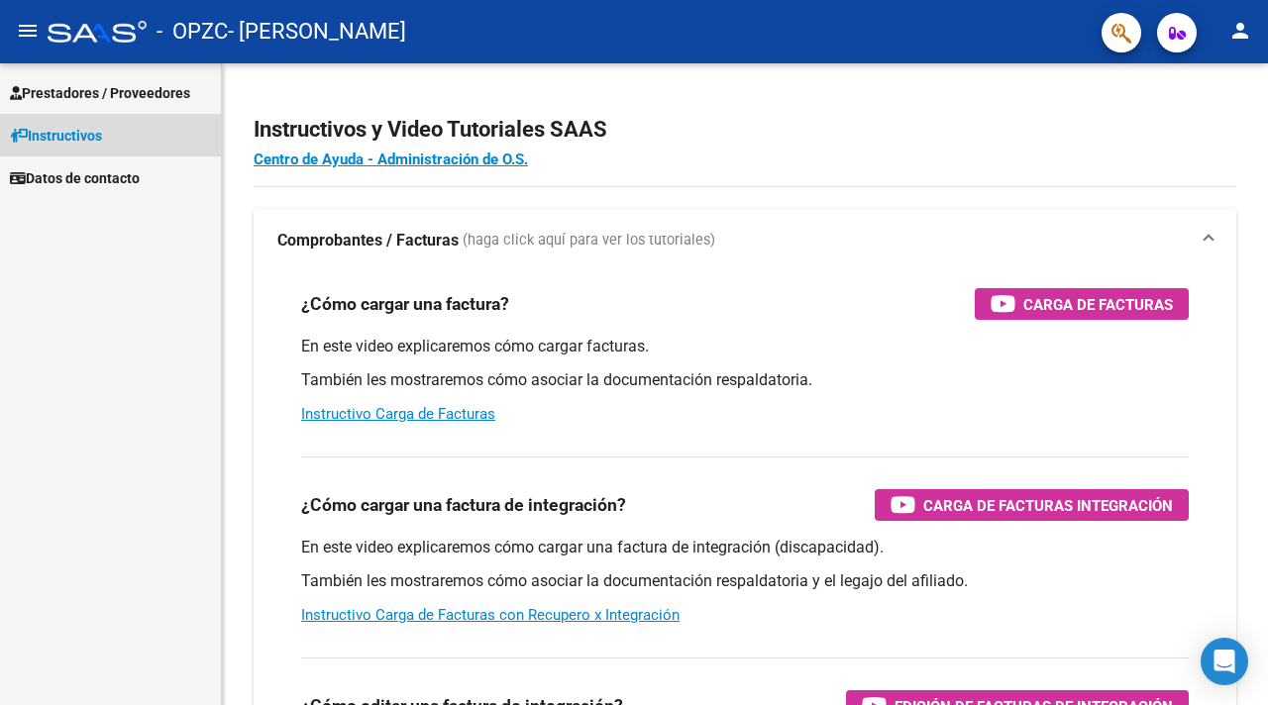
click at [121, 127] on link "Instructivos" at bounding box center [110, 135] width 221 height 43
click at [108, 174] on span "Datos de contacto" at bounding box center [75, 178] width 130 height 22
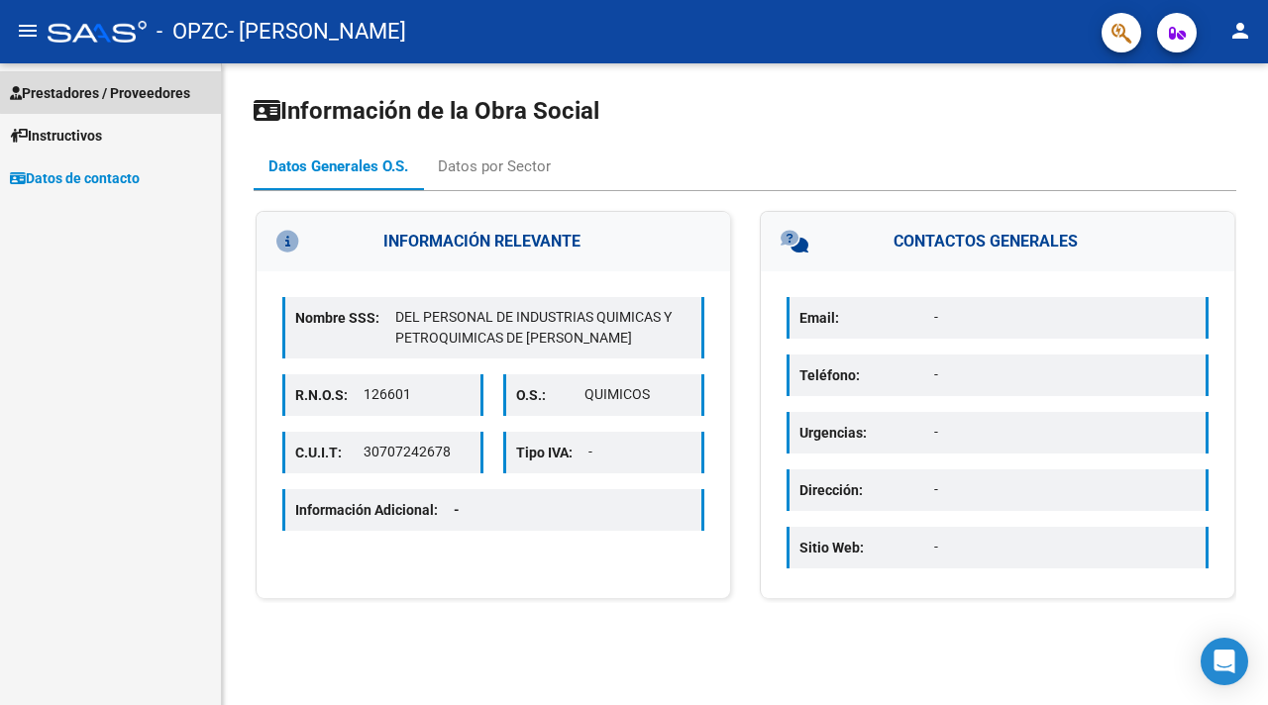
click at [124, 82] on span "Prestadores / Proveedores" at bounding box center [100, 93] width 180 height 22
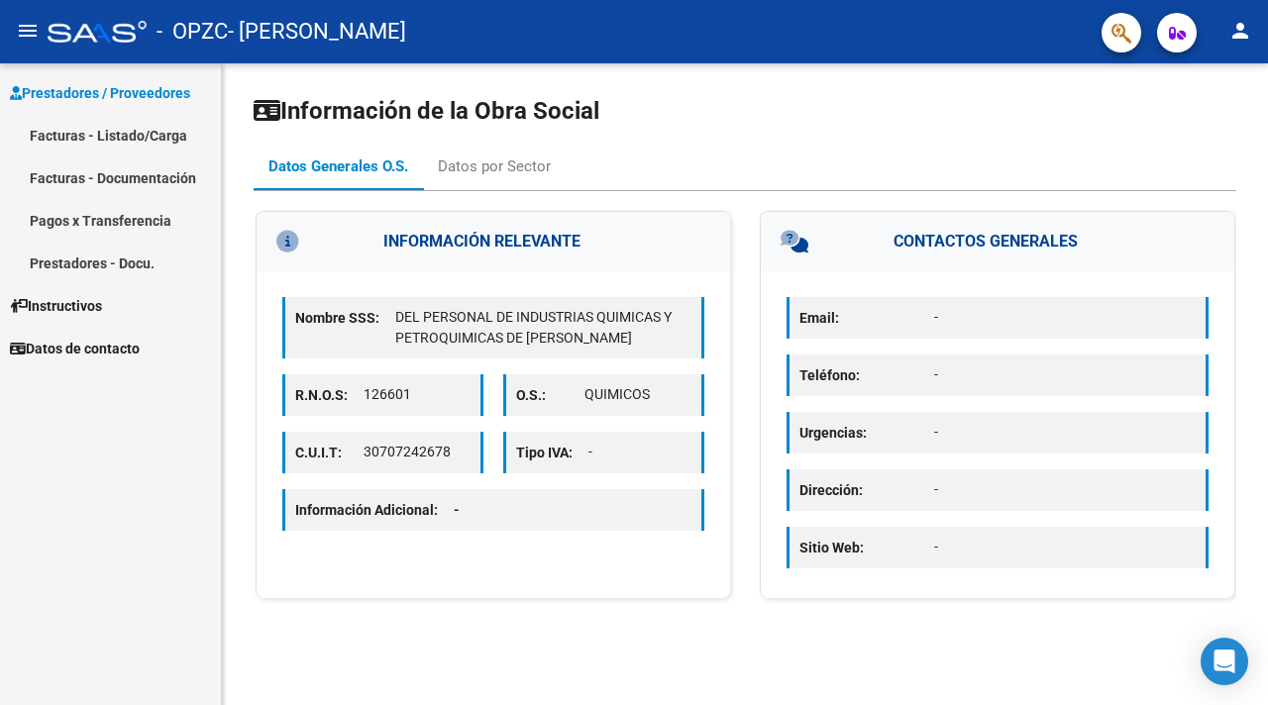
click at [739, 93] on div "Información de la Obra Social Datos Generales O.S. Datos por Sector INFORMACIÓN…" at bounding box center [745, 356] width 1046 height 587
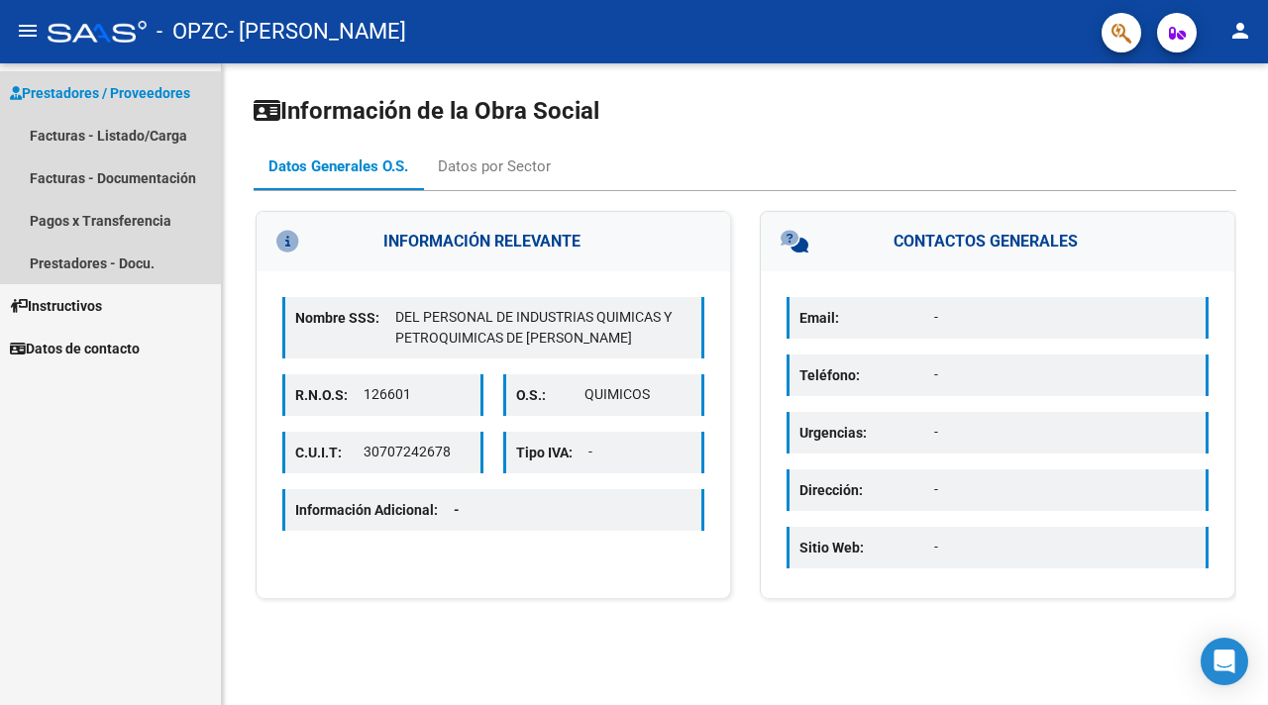
click at [140, 91] on span "Prestadores / Proveedores" at bounding box center [100, 93] width 180 height 22
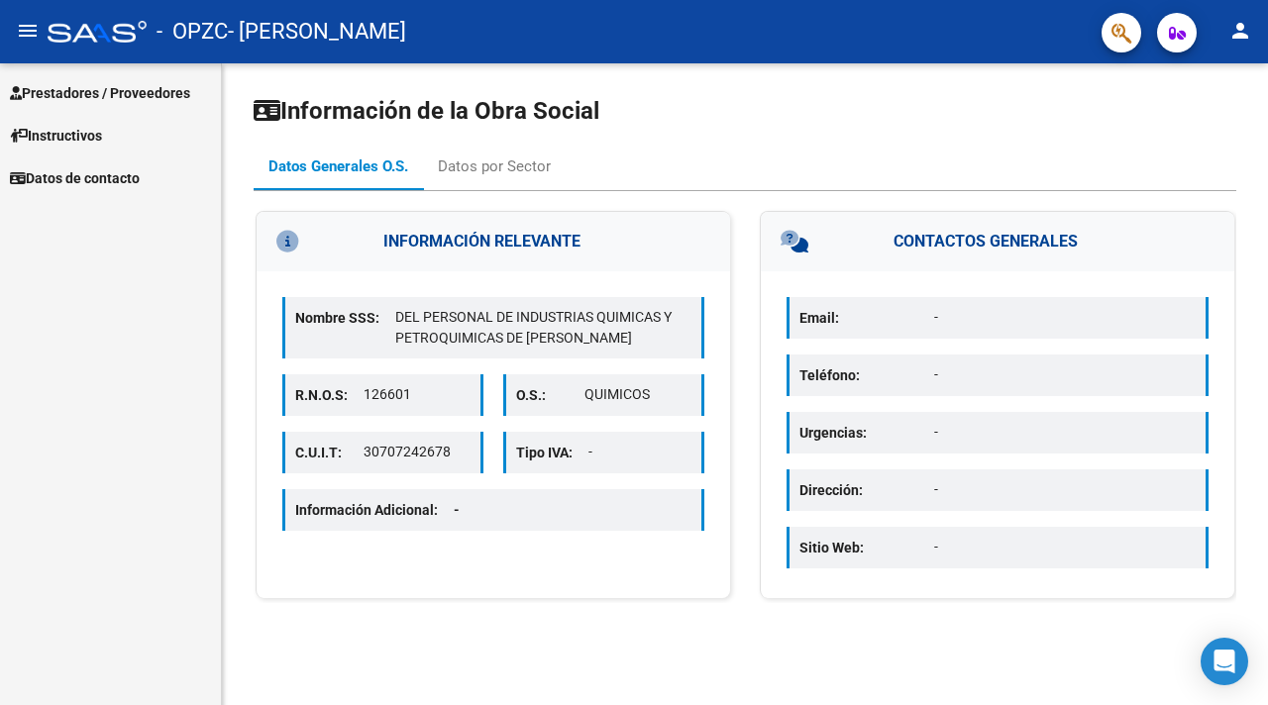
click at [94, 96] on span "Prestadores / Proveedores" at bounding box center [100, 93] width 180 height 22
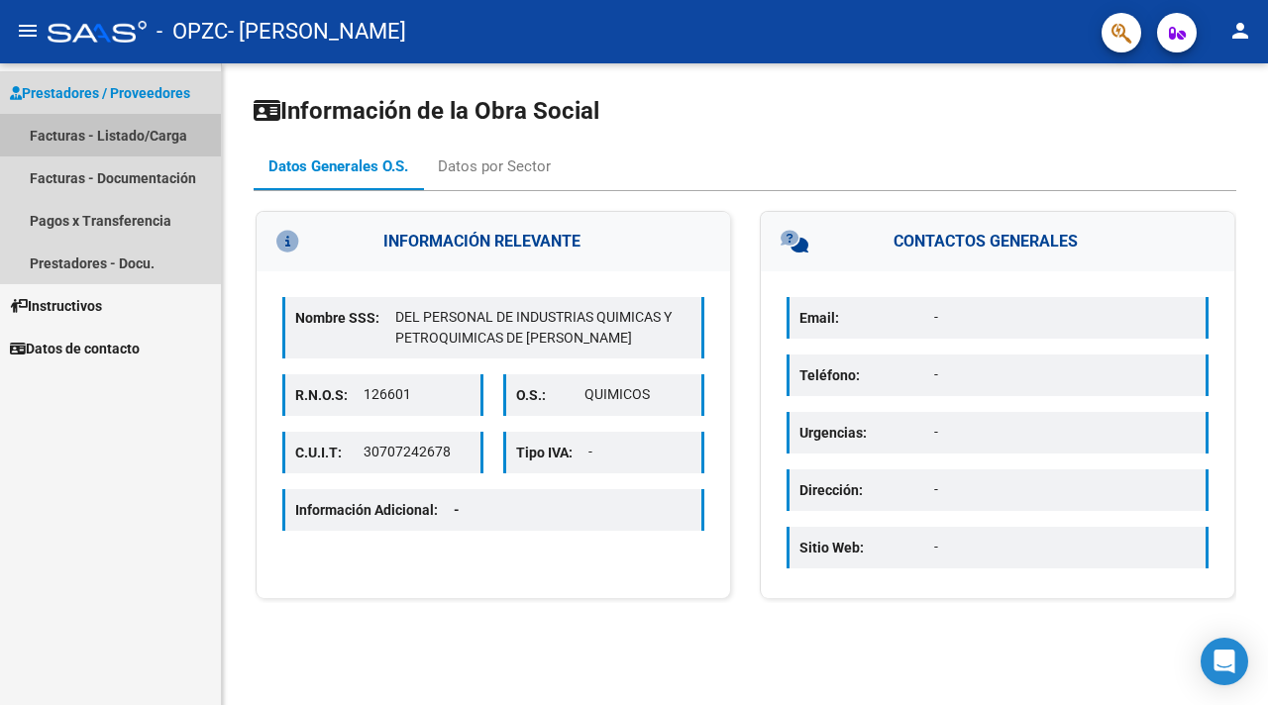
click at [88, 127] on link "Facturas - Listado/Carga" at bounding box center [110, 135] width 221 height 43
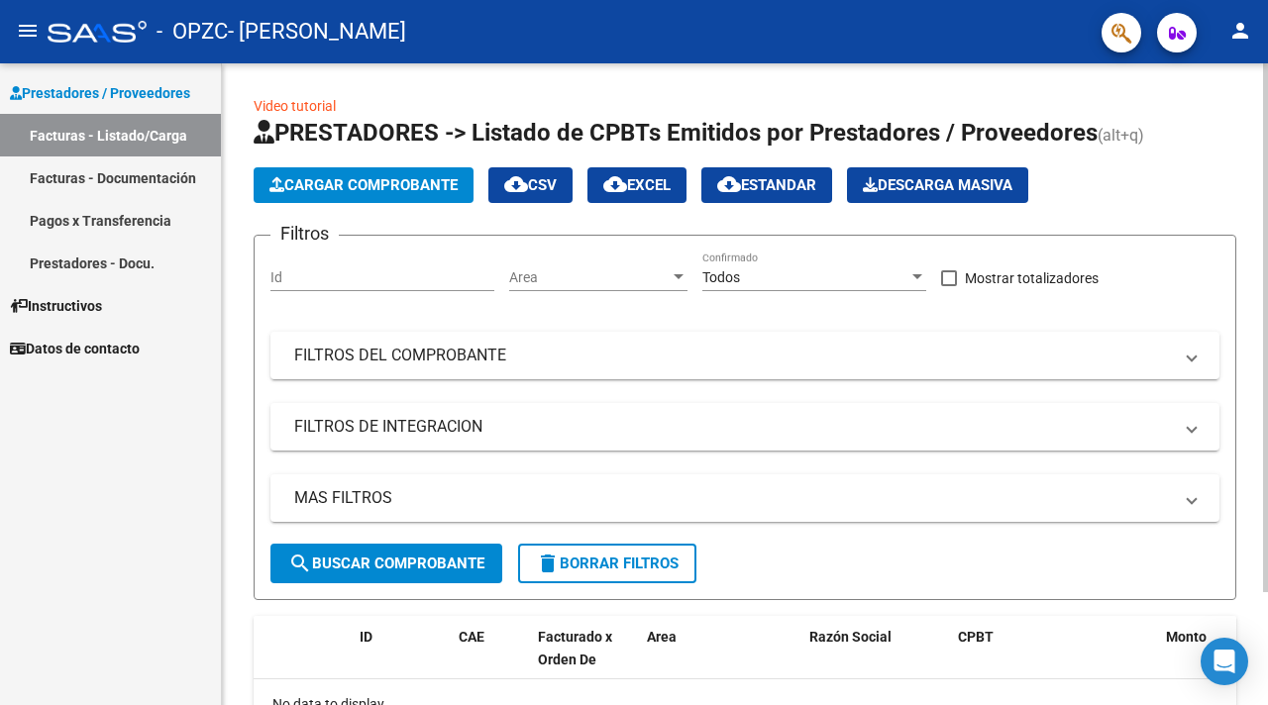
click at [343, 181] on span "Cargar Comprobante" at bounding box center [363, 185] width 188 height 18
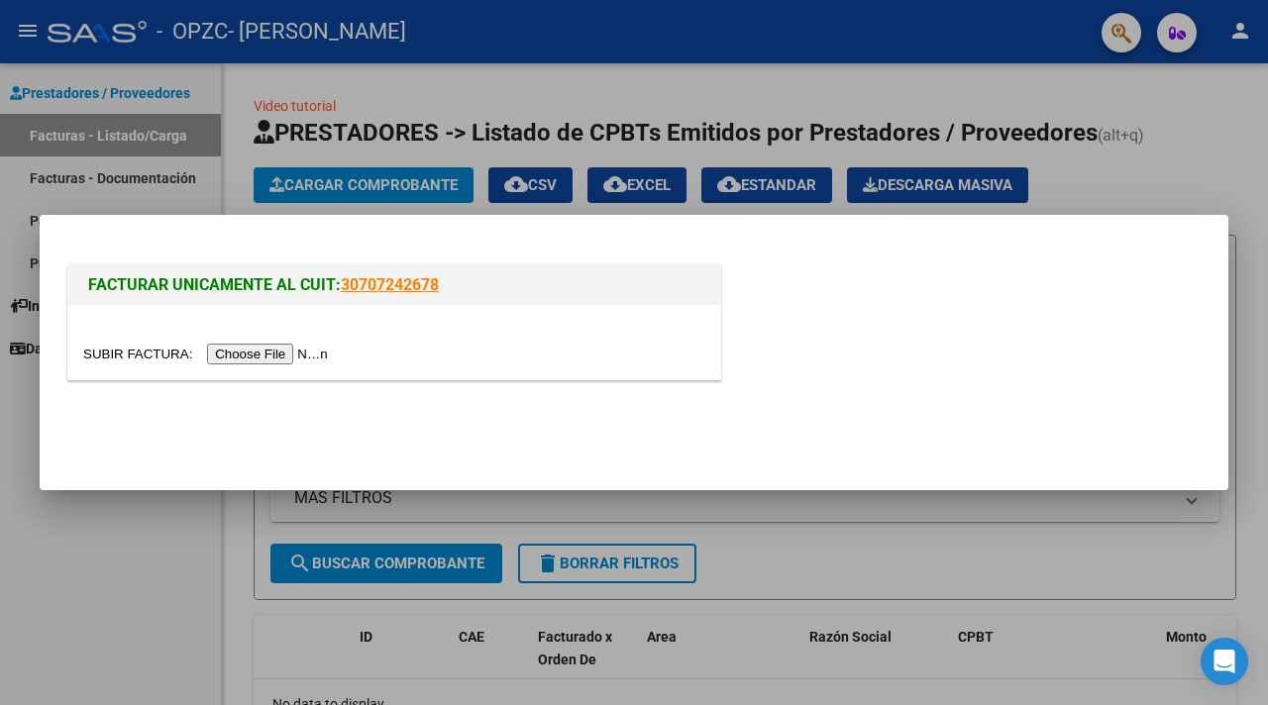
click at [292, 353] on input "file" at bounding box center [208, 354] width 251 height 21
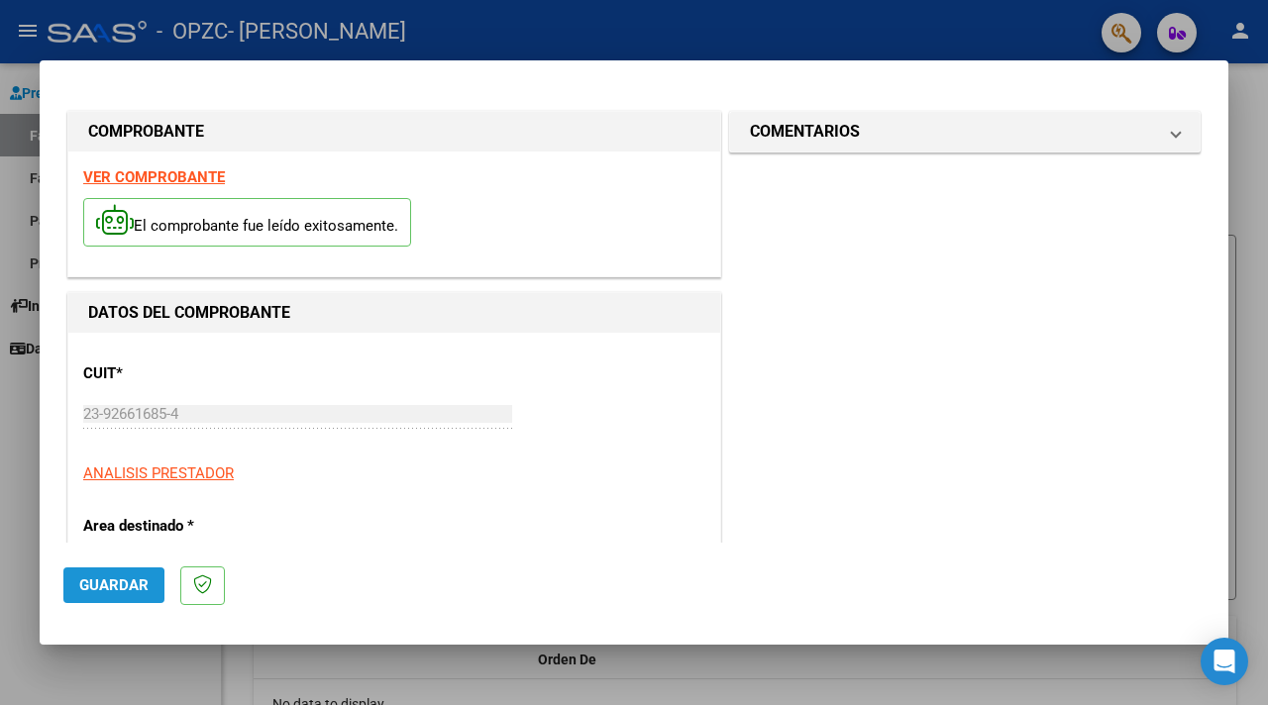
click at [103, 588] on span "Guardar" at bounding box center [113, 585] width 69 height 18
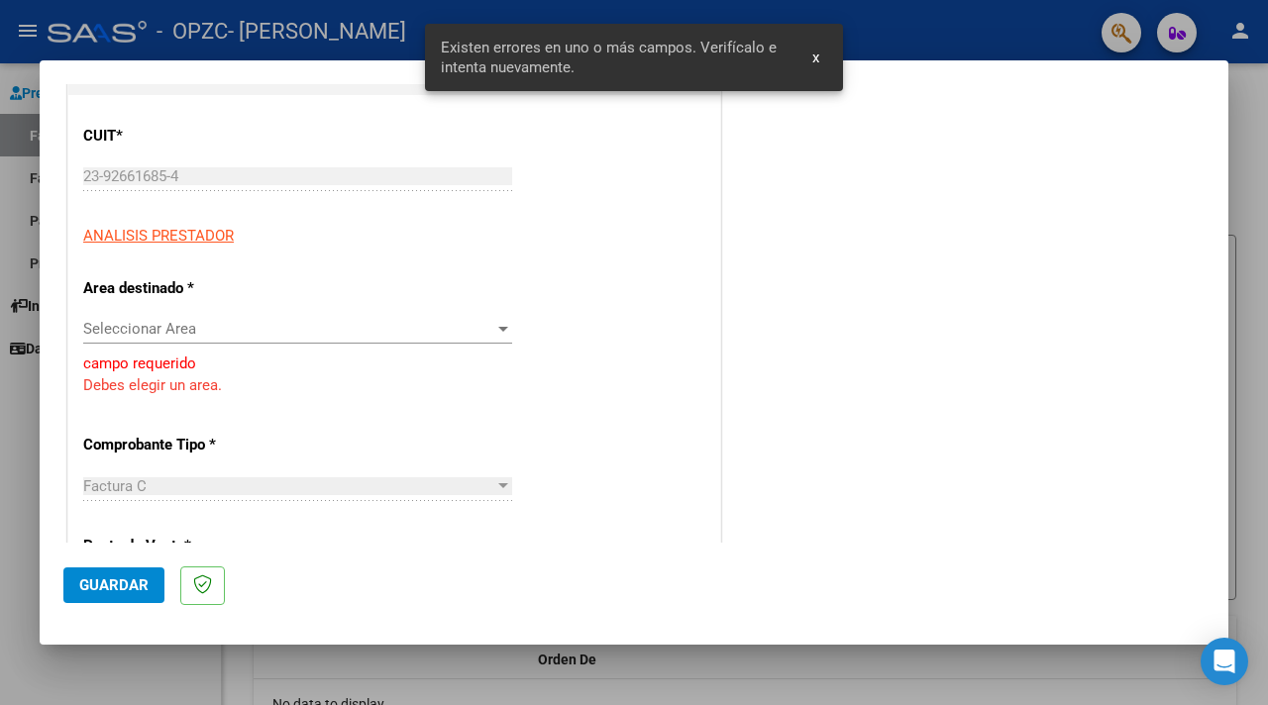
scroll to position [243, 0]
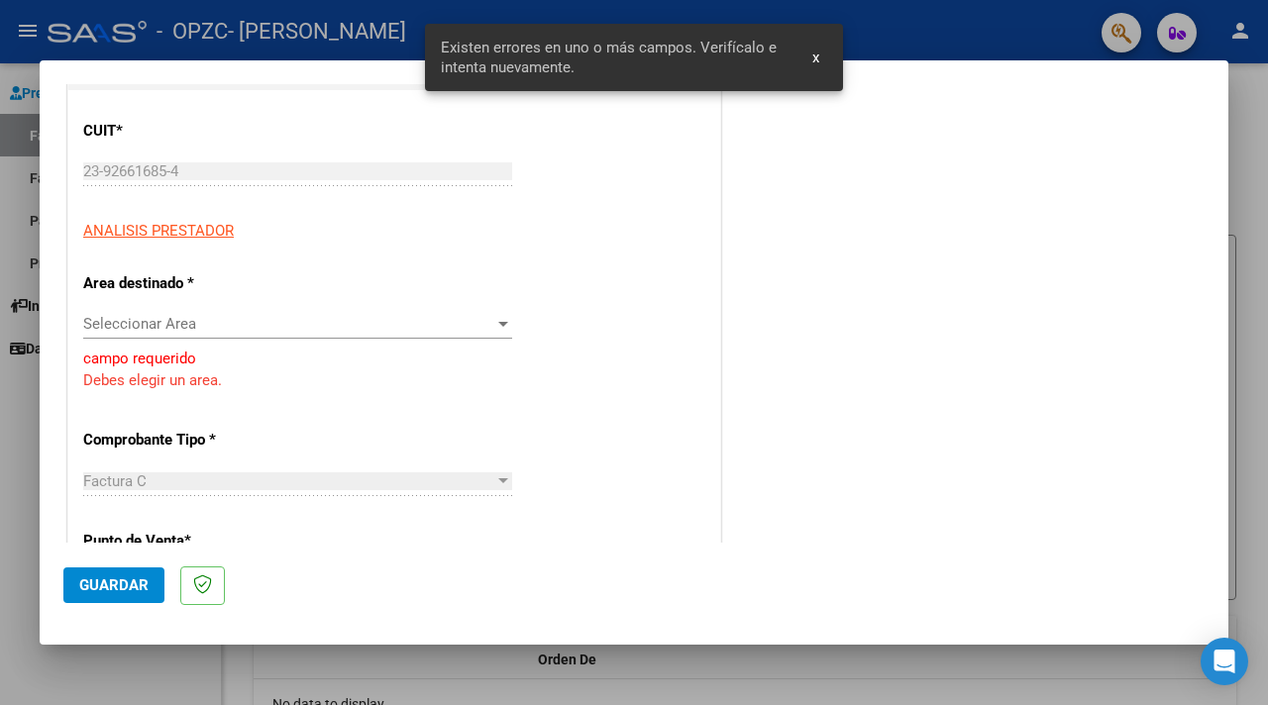
click at [209, 324] on span "Seleccionar Area" at bounding box center [288, 324] width 411 height 18
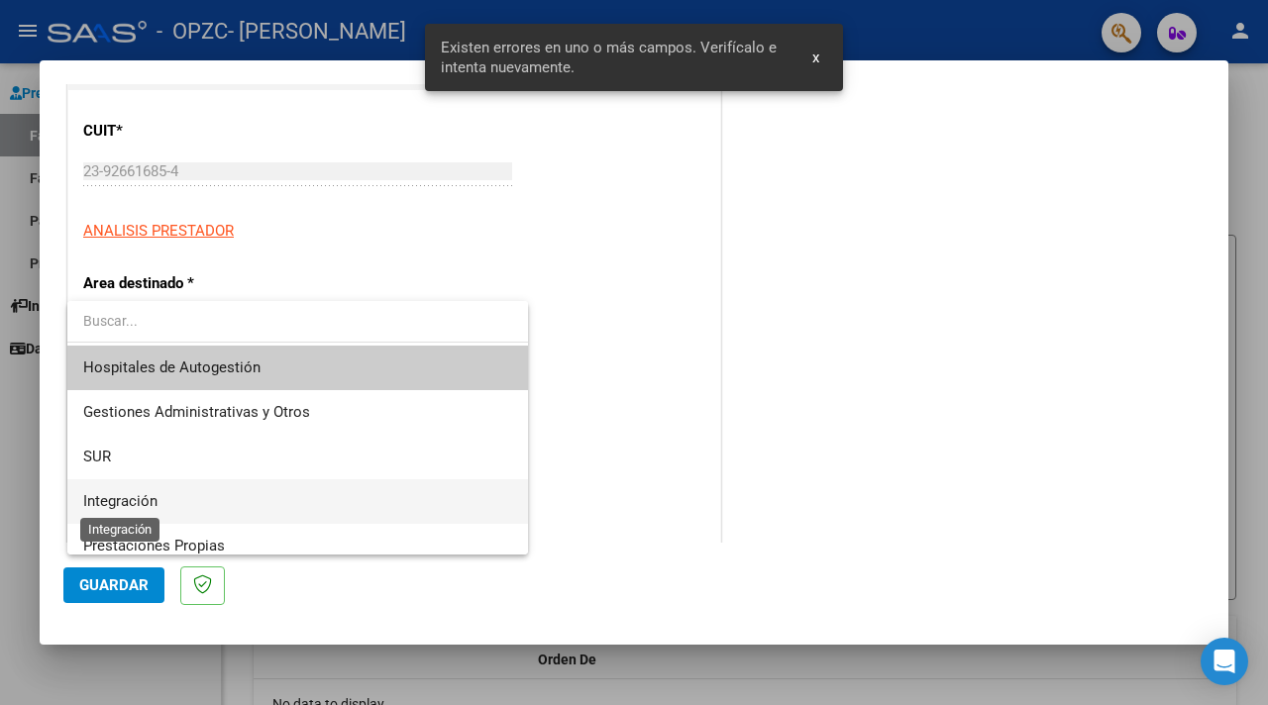
click at [140, 493] on span "Integración" at bounding box center [120, 501] width 74 height 18
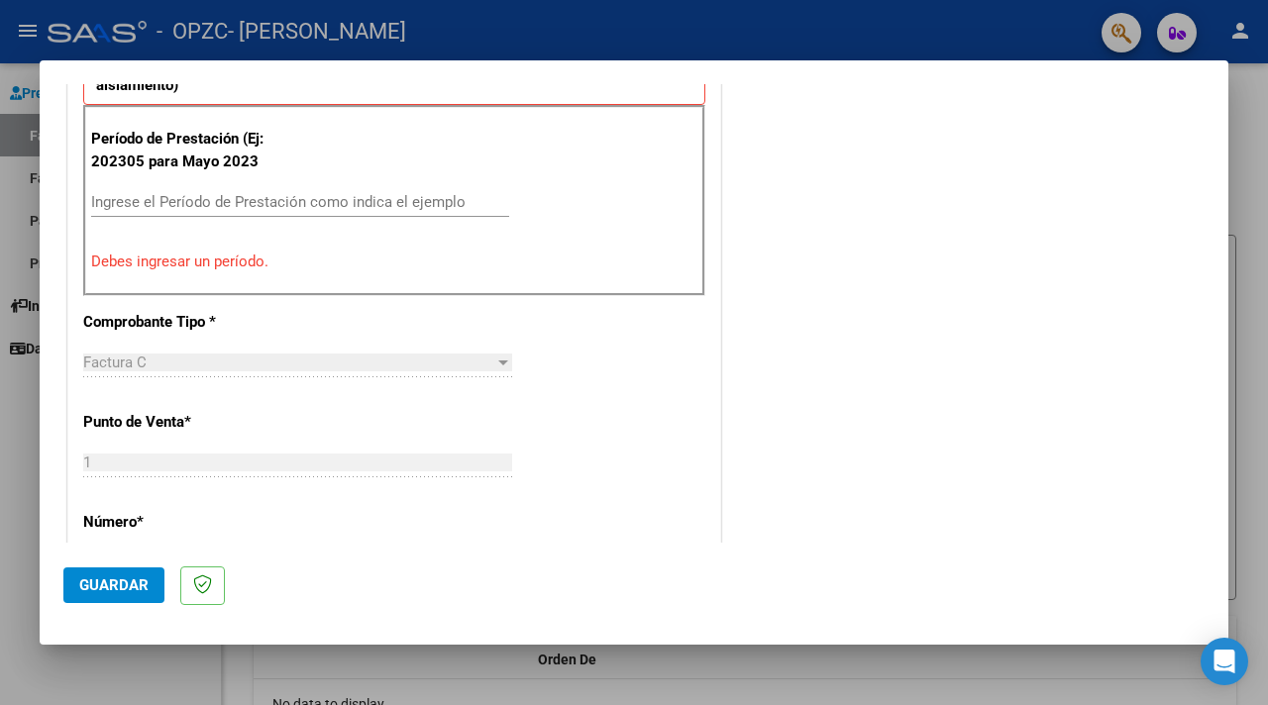
scroll to position [578, 0]
click at [230, 259] on p "Debes ingresar un período." at bounding box center [394, 261] width 606 height 23
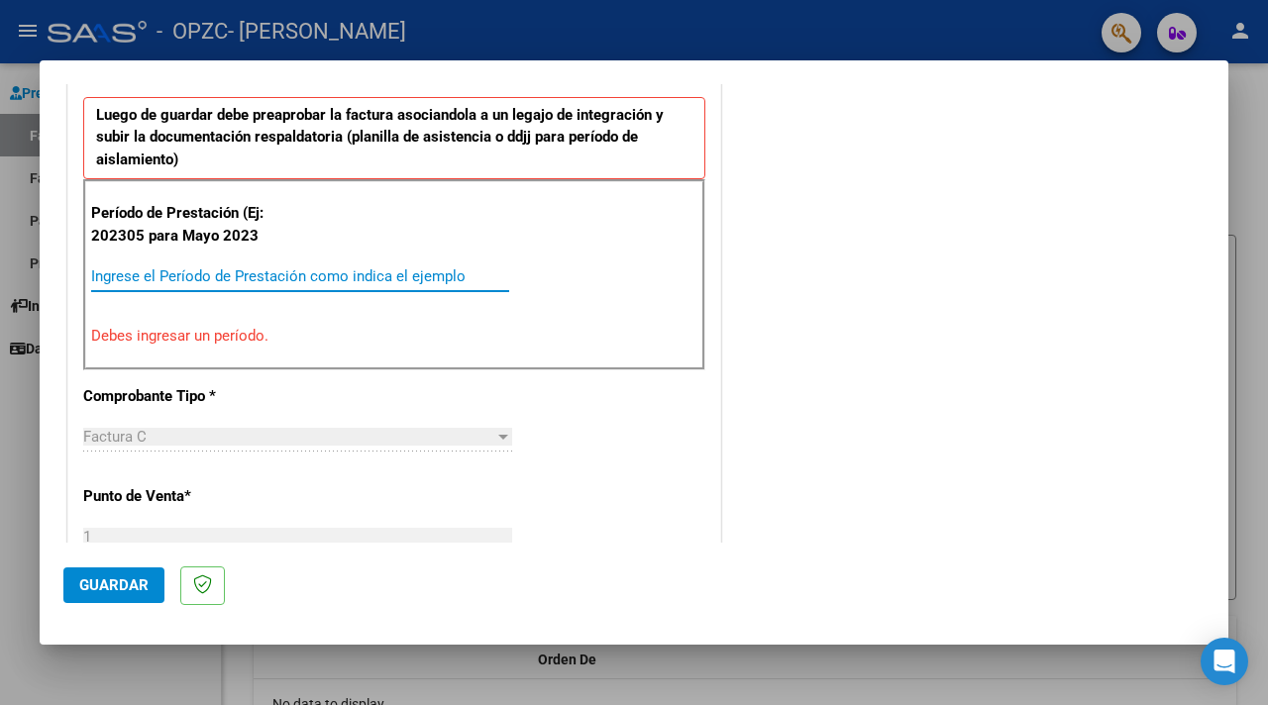
click at [182, 267] on input "Ingrese el Período de Prestación como indica el ejemplo" at bounding box center [300, 276] width 418 height 18
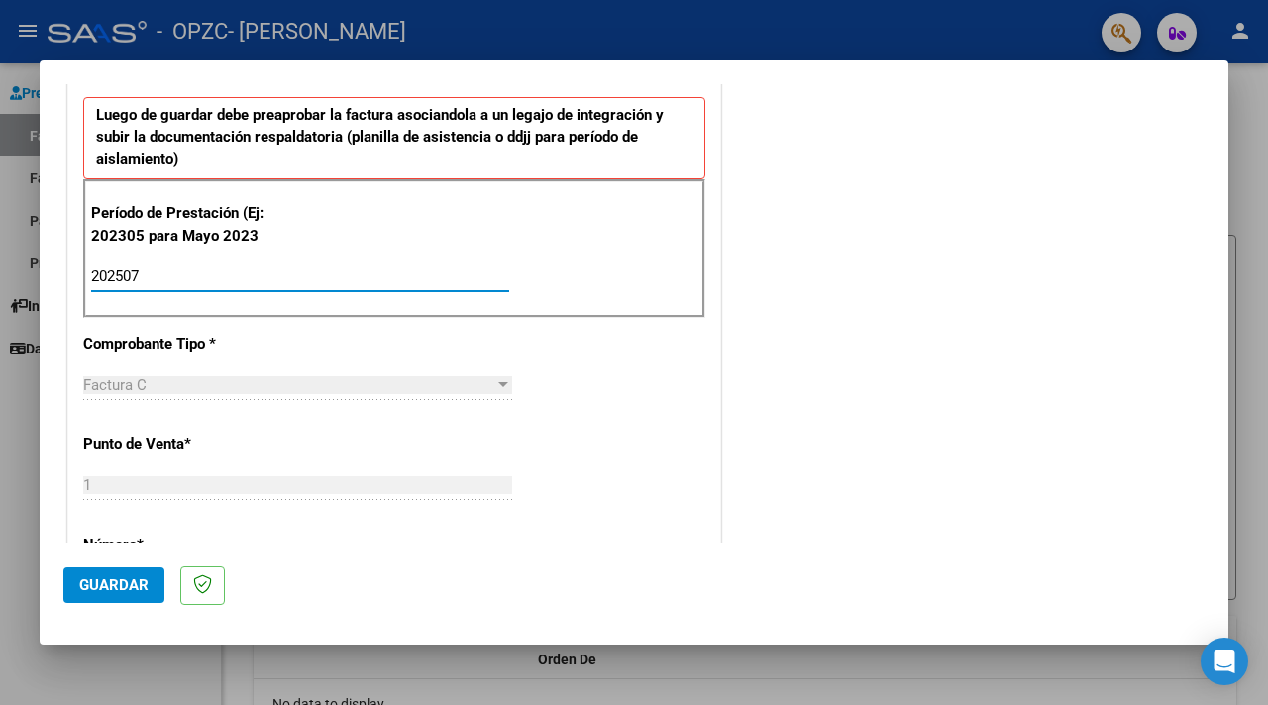
type input "202507"
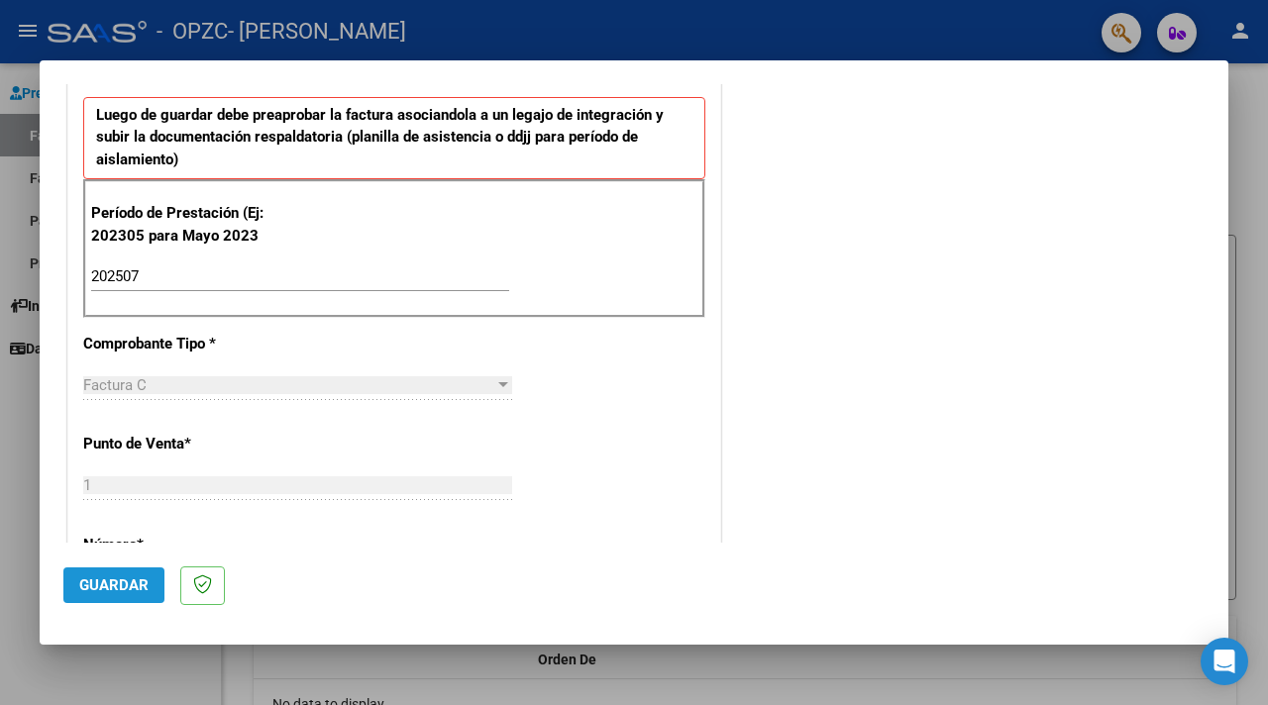
click at [126, 582] on span "Guardar" at bounding box center [113, 585] width 69 height 18
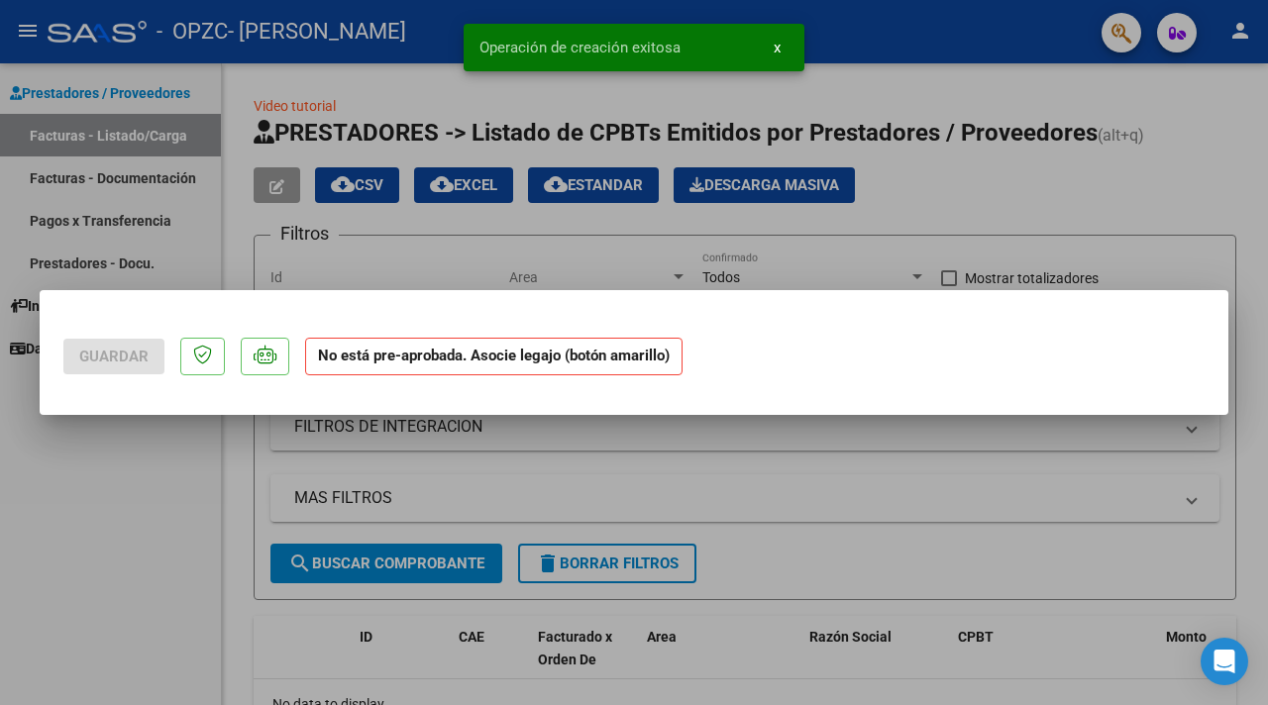
scroll to position [0, 0]
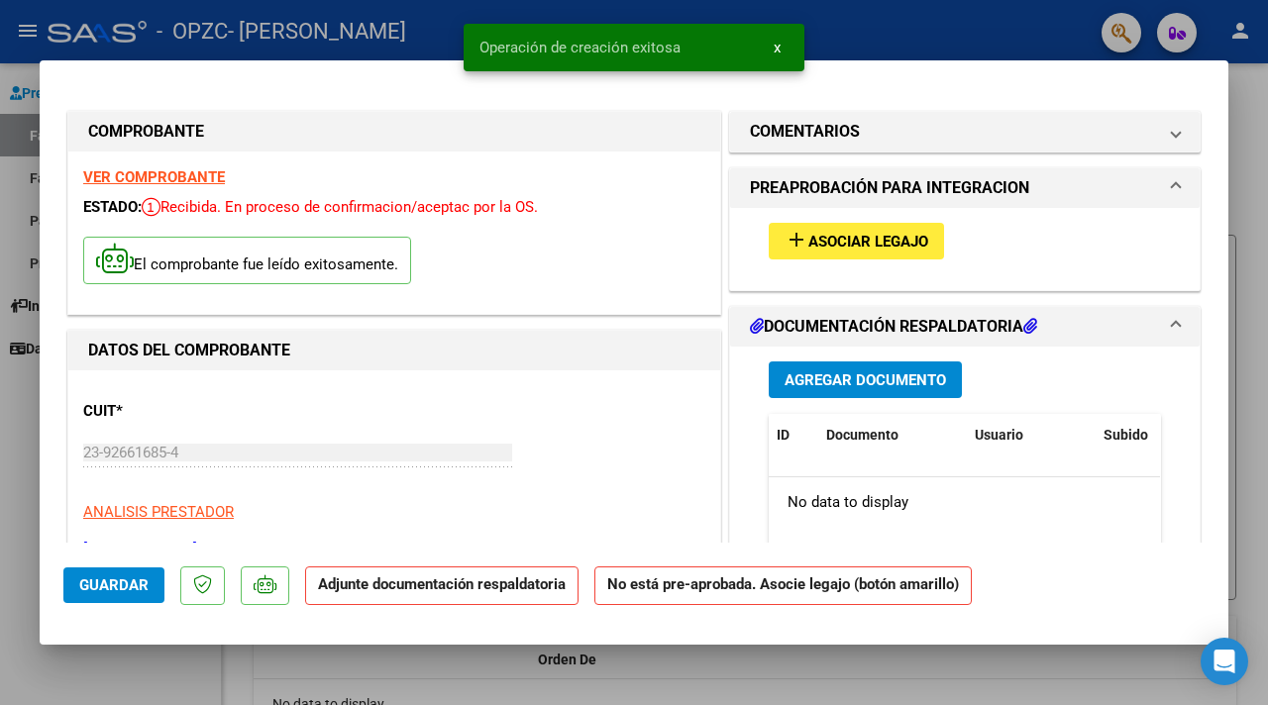
click at [896, 240] on span "Asociar Legajo" at bounding box center [868, 242] width 120 height 18
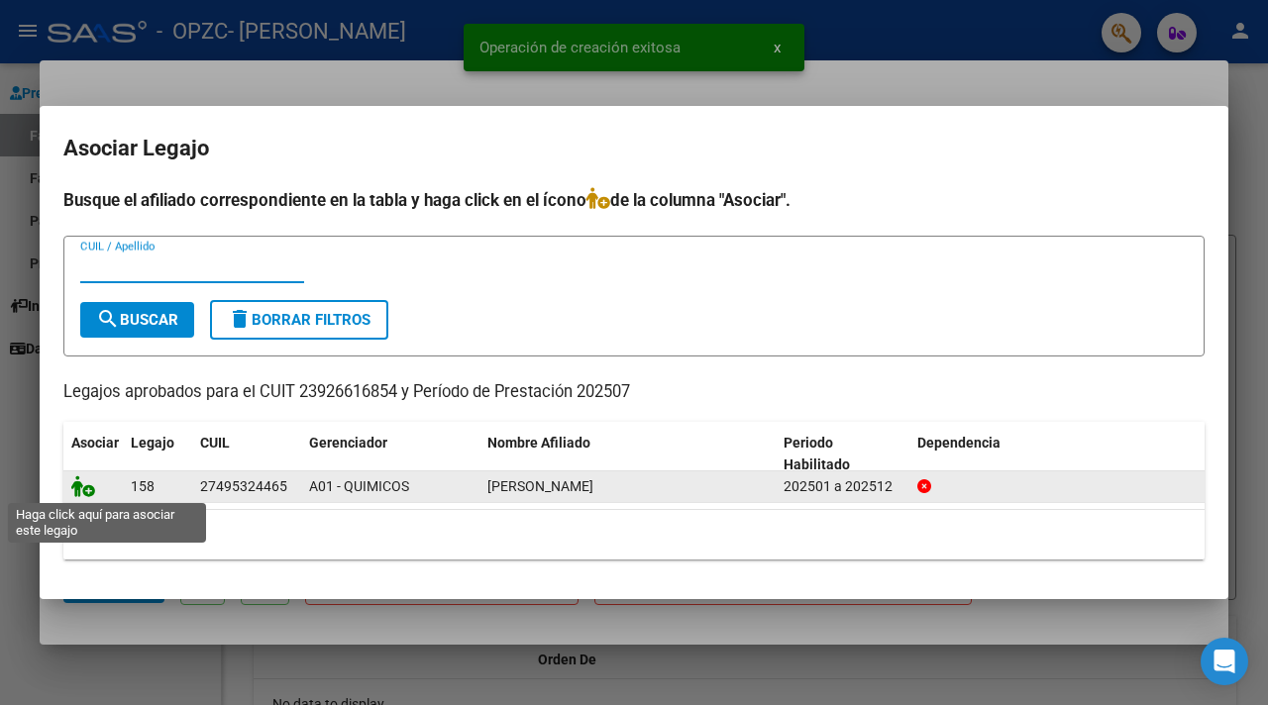
click at [86, 491] on icon at bounding box center [83, 486] width 24 height 22
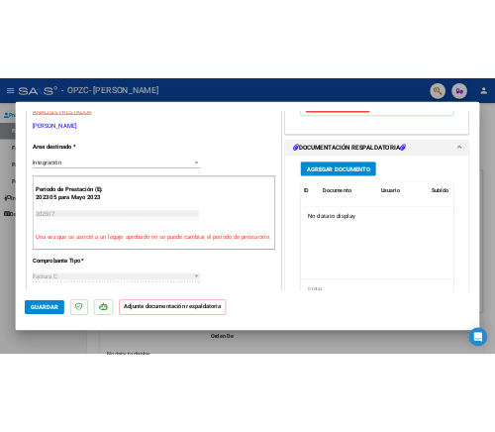
scroll to position [451, 0]
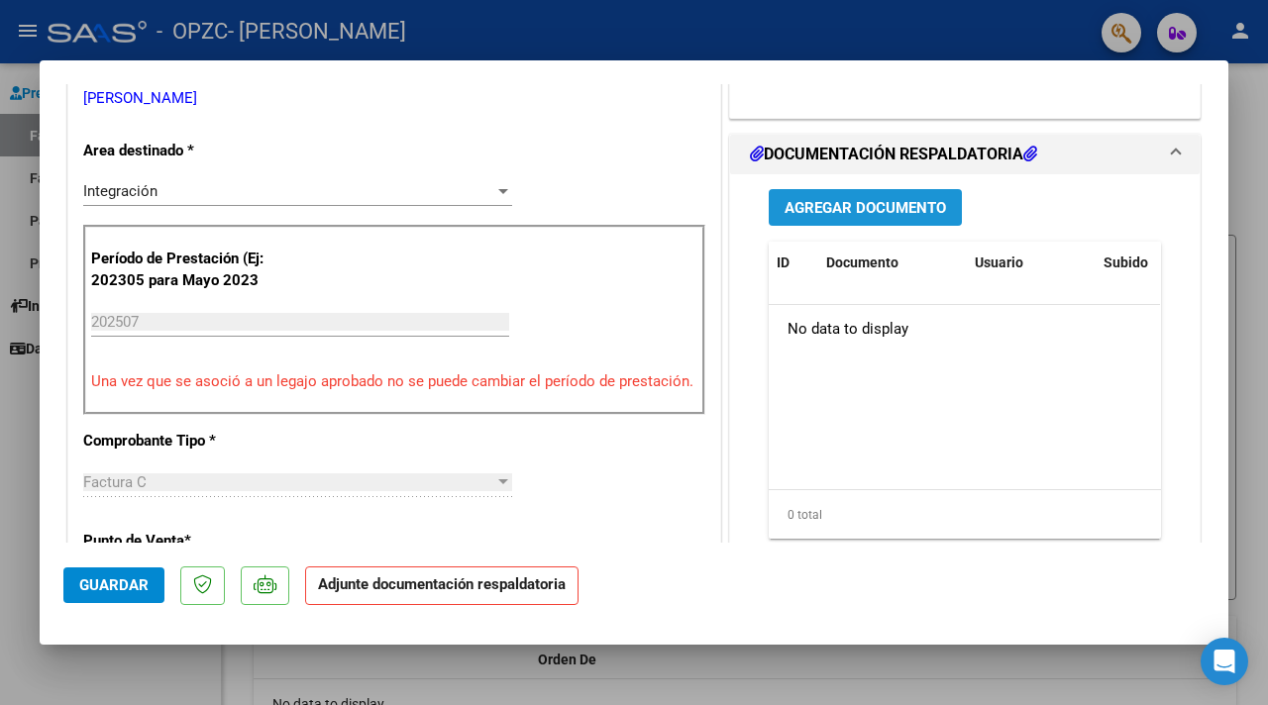
click at [870, 209] on span "Agregar Documento" at bounding box center [864, 208] width 161 height 18
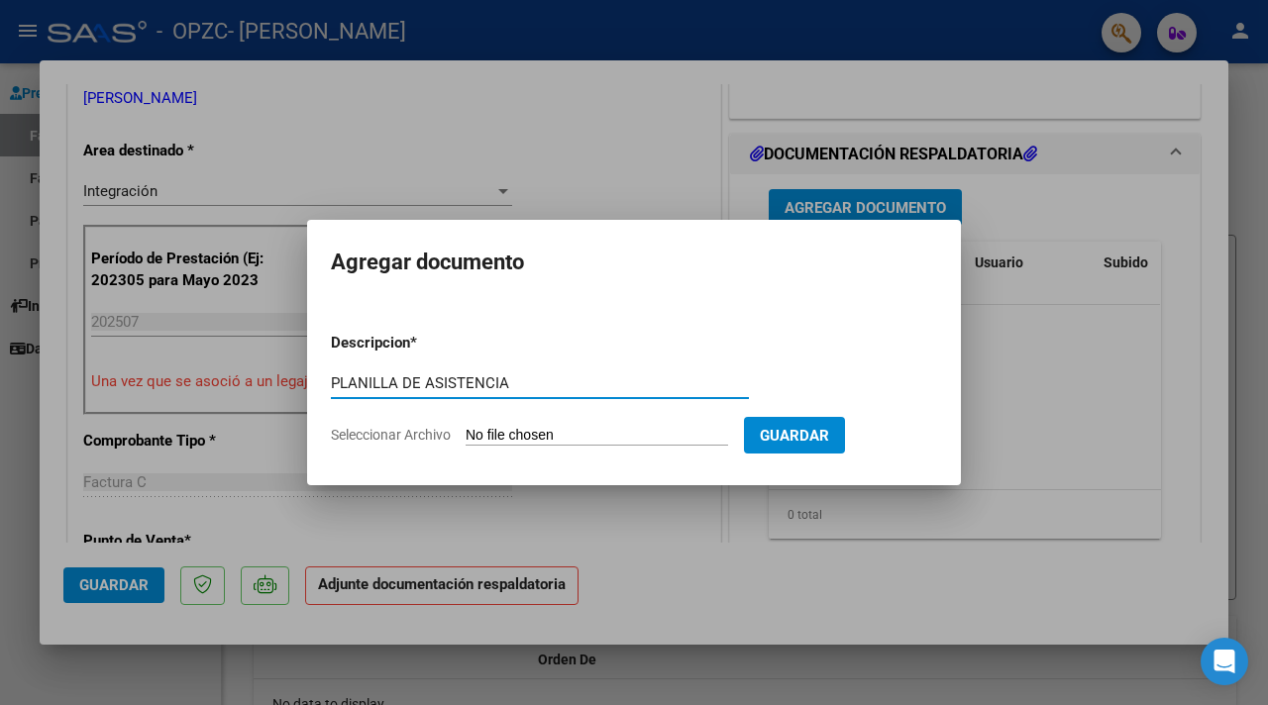
type input "PLANILLA DE ASISTENCIA"
click at [605, 433] on input "Seleccionar Archivo" at bounding box center [597, 436] width 262 height 19
type input "C:\fakepath\Asistencia [PERSON_NAME].pdf"
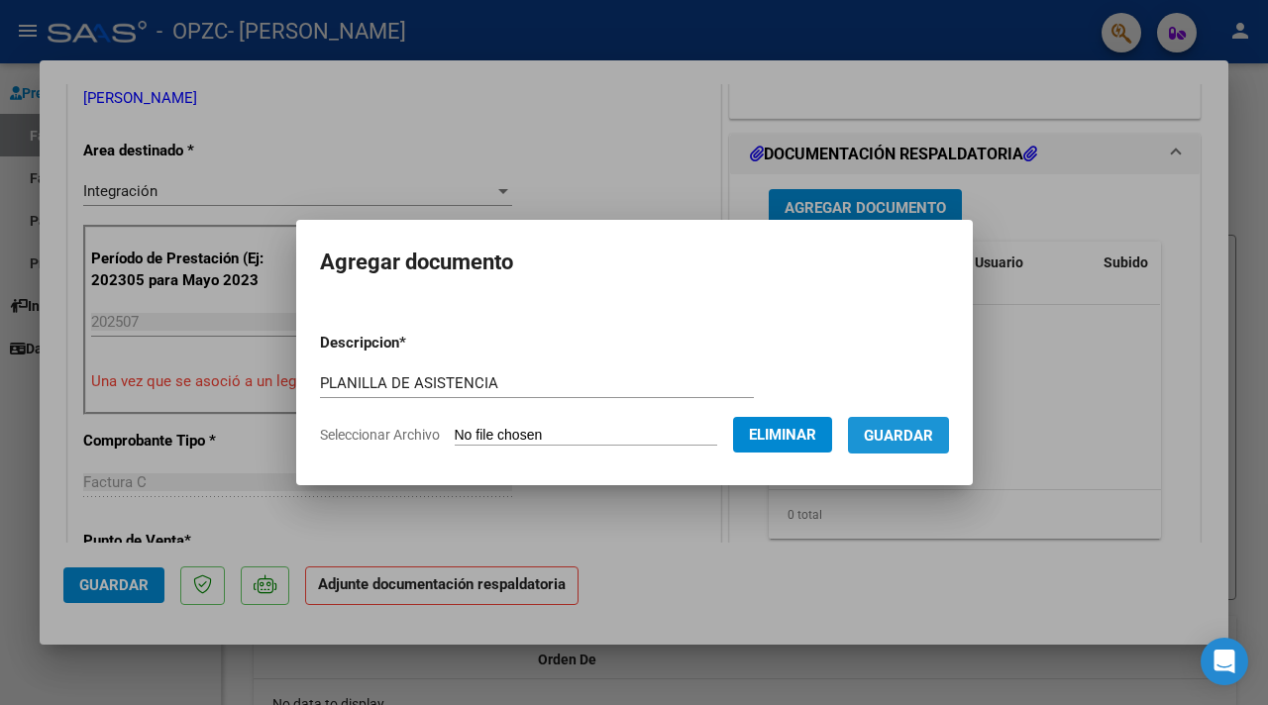
click at [917, 439] on span "Guardar" at bounding box center [898, 436] width 69 height 18
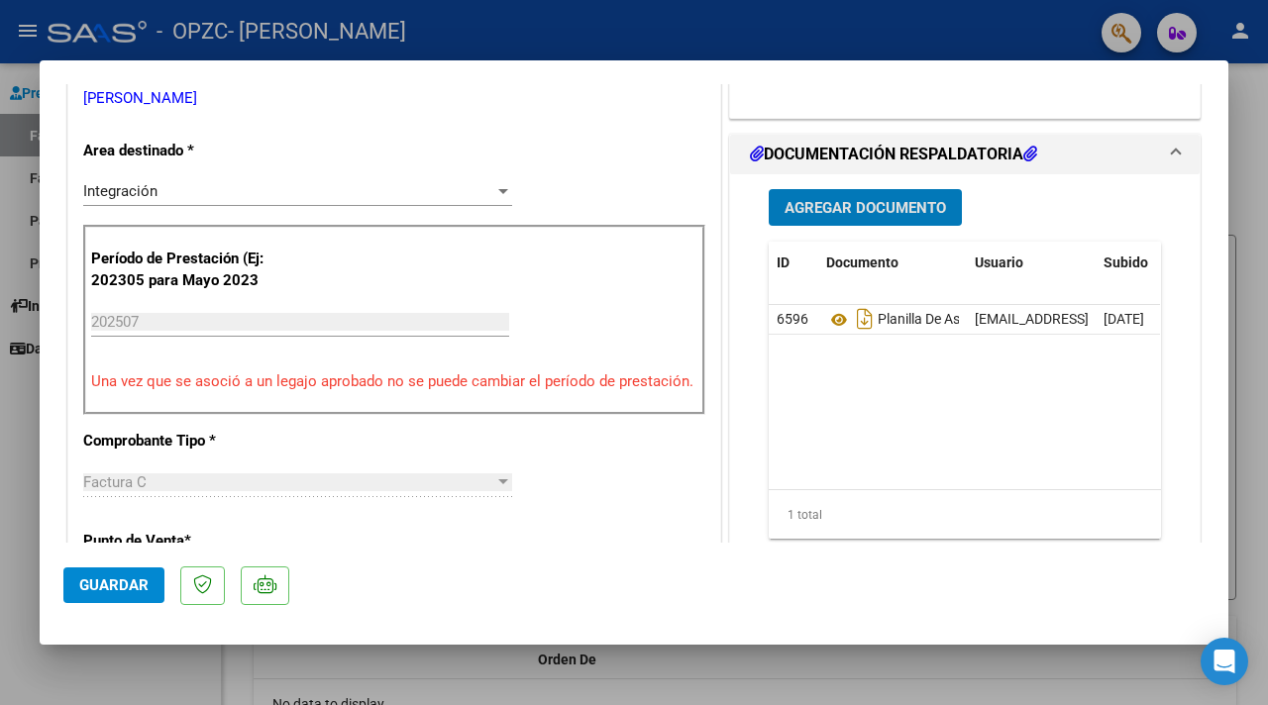
click at [897, 212] on span "Agregar Documento" at bounding box center [864, 208] width 161 height 18
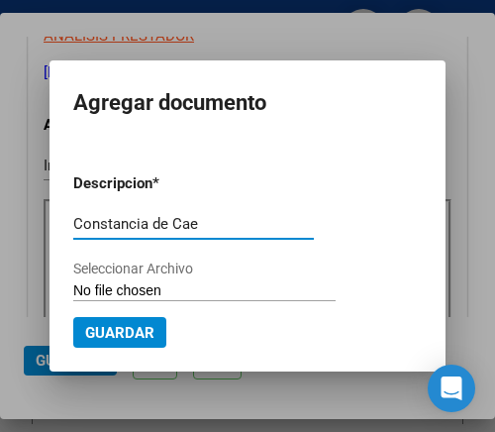
type input "Constancia de Cae"
click at [95, 288] on input "Seleccionar Archivo" at bounding box center [204, 291] width 262 height 19
type input "C:\fakepath\Constancia de CAE.docx"
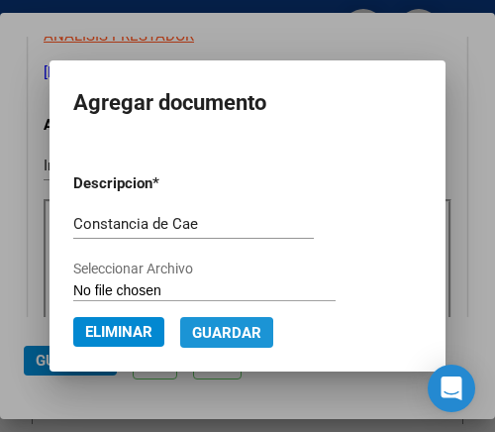
click at [216, 334] on span "Guardar" at bounding box center [226, 333] width 69 height 18
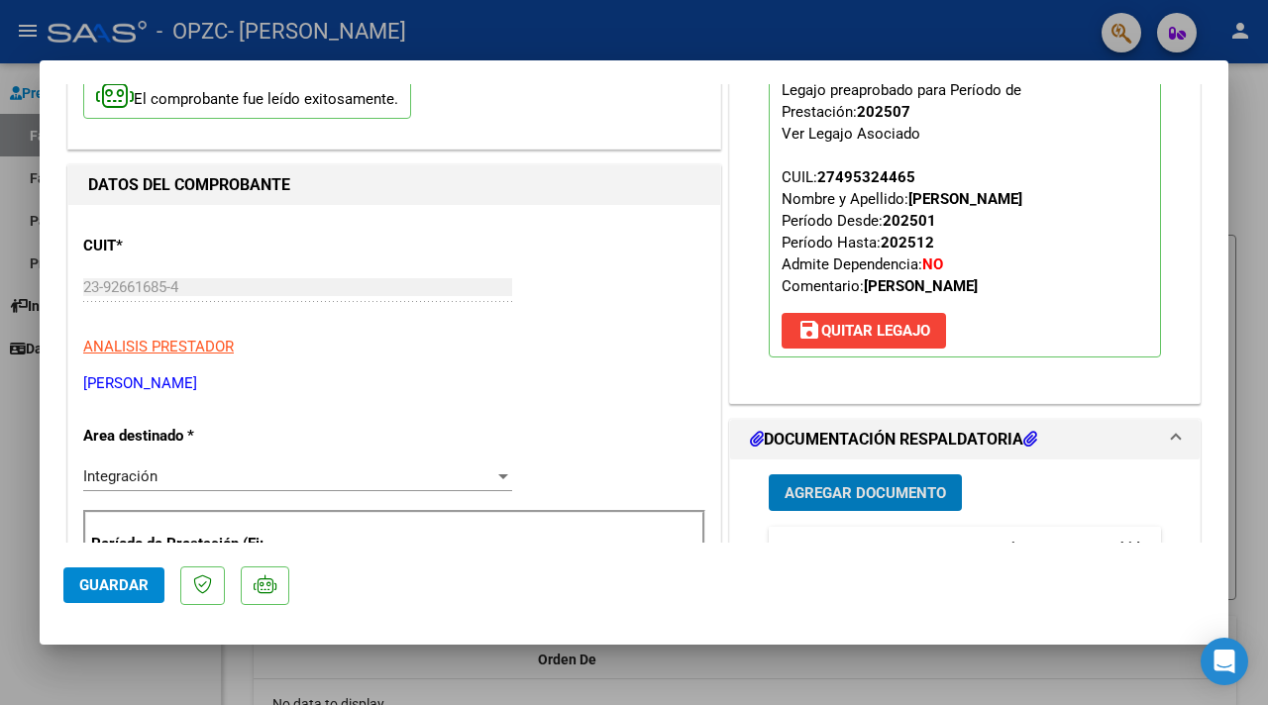
scroll to position [145, 0]
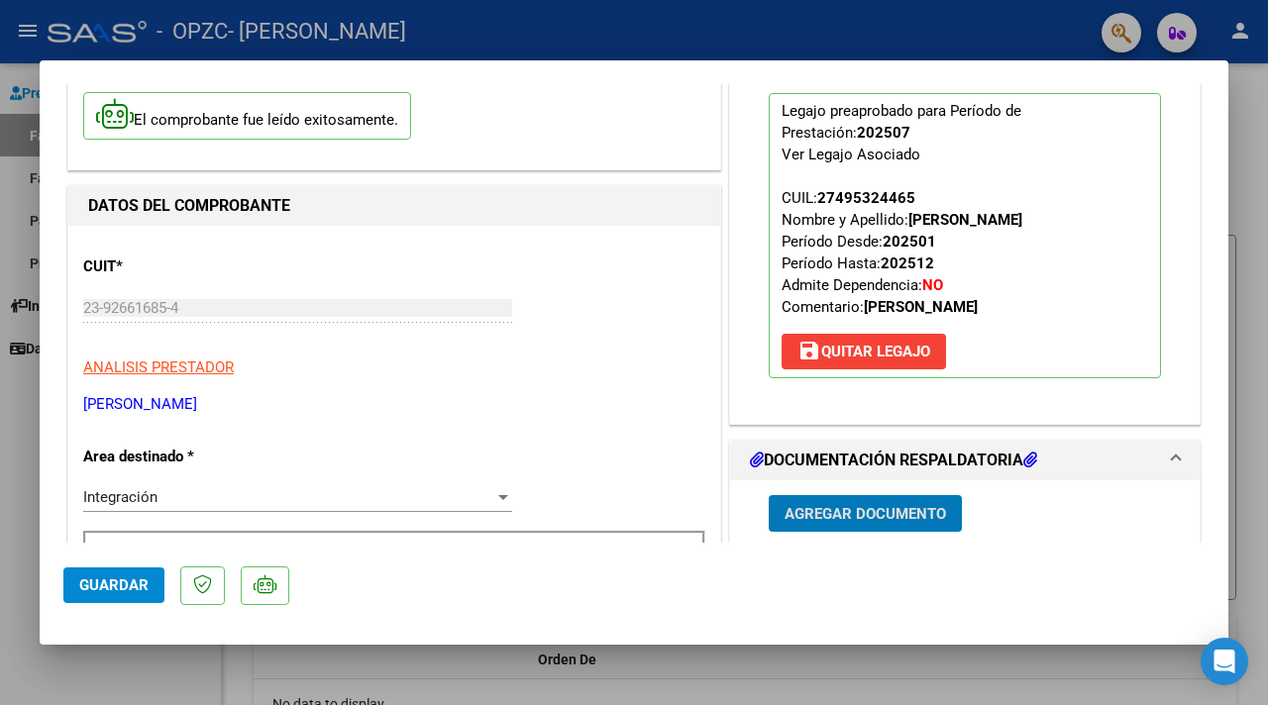
click at [828, 518] on span "Agregar Documento" at bounding box center [864, 514] width 161 height 18
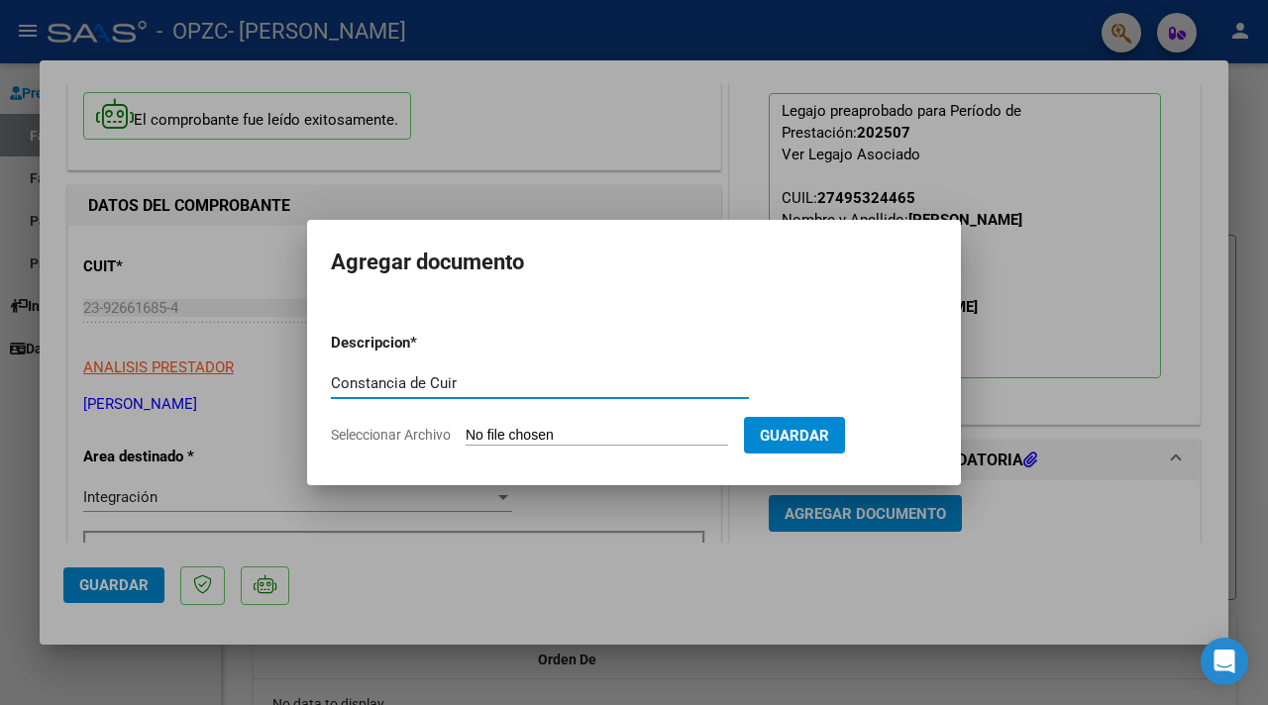
type input "Constancia de Cuir"
click at [591, 433] on input "Seleccionar Archivo" at bounding box center [597, 436] width 262 height 19
type input "C:\fakepath\AFIP - Administración Federal de Ingresos Públicos.pdf"
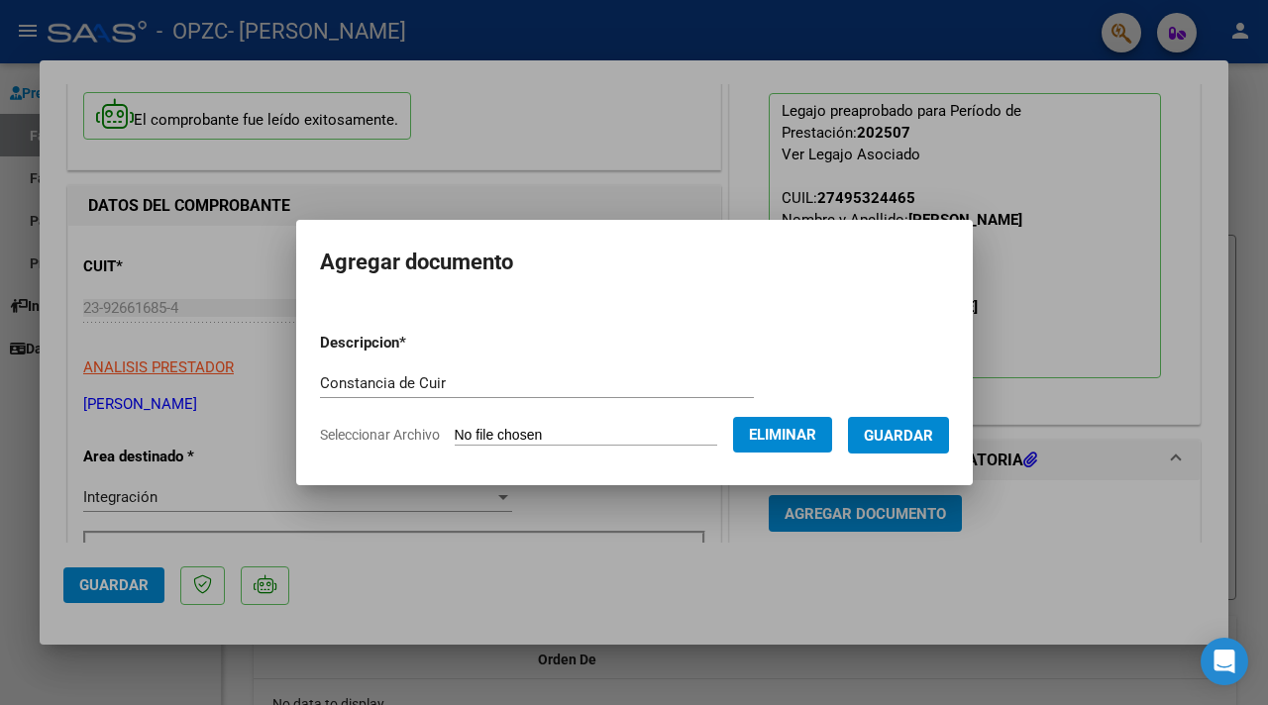
click at [889, 438] on span "Guardar" at bounding box center [898, 436] width 69 height 18
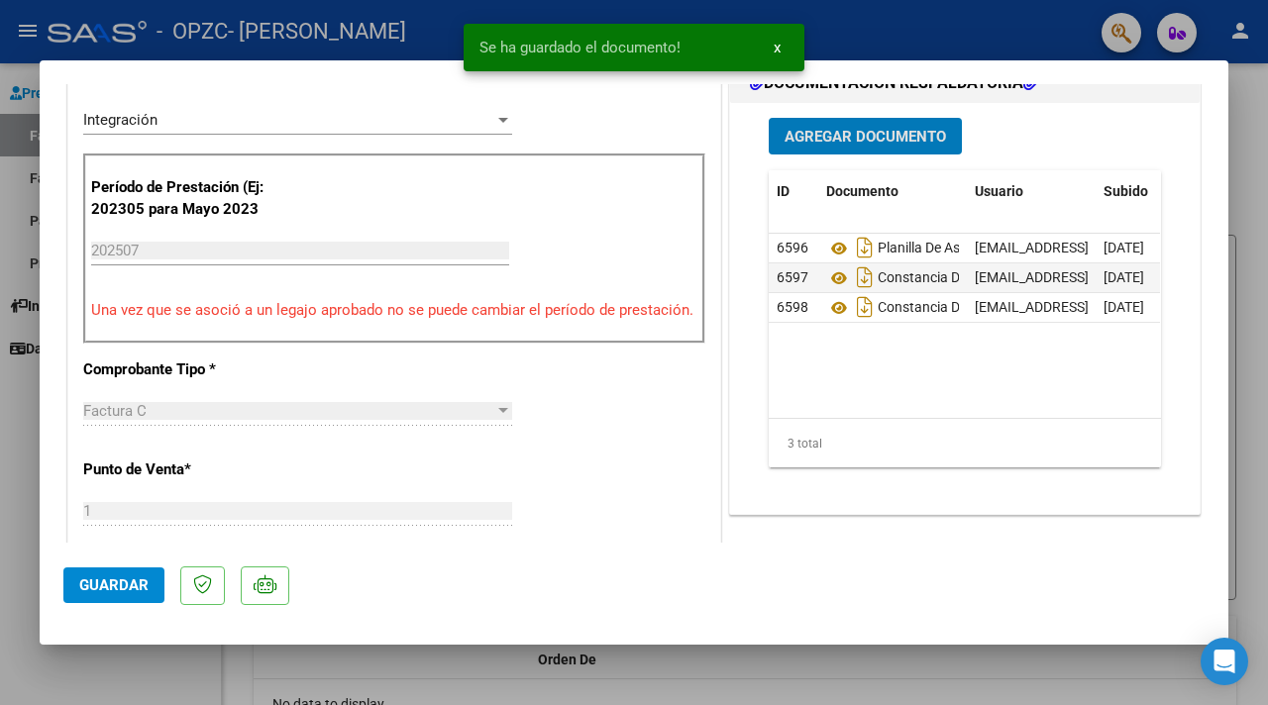
scroll to position [518, 0]
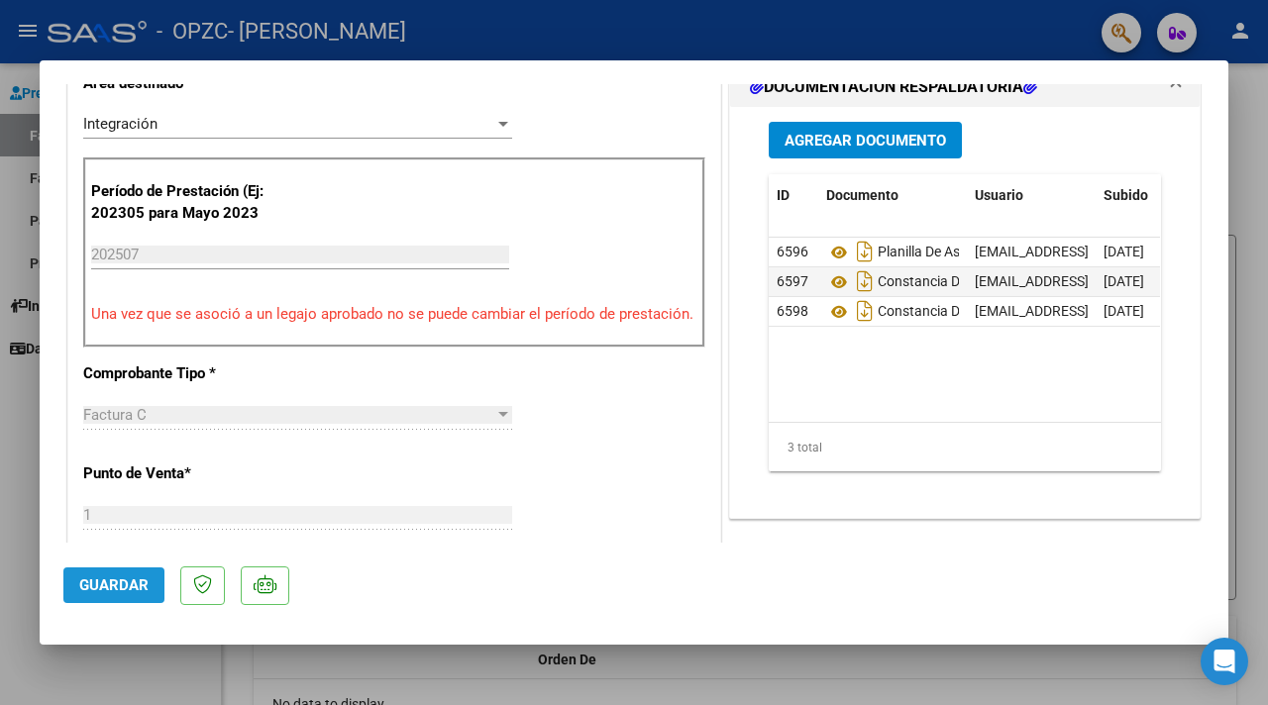
click at [96, 584] on span "Guardar" at bounding box center [113, 585] width 69 height 18
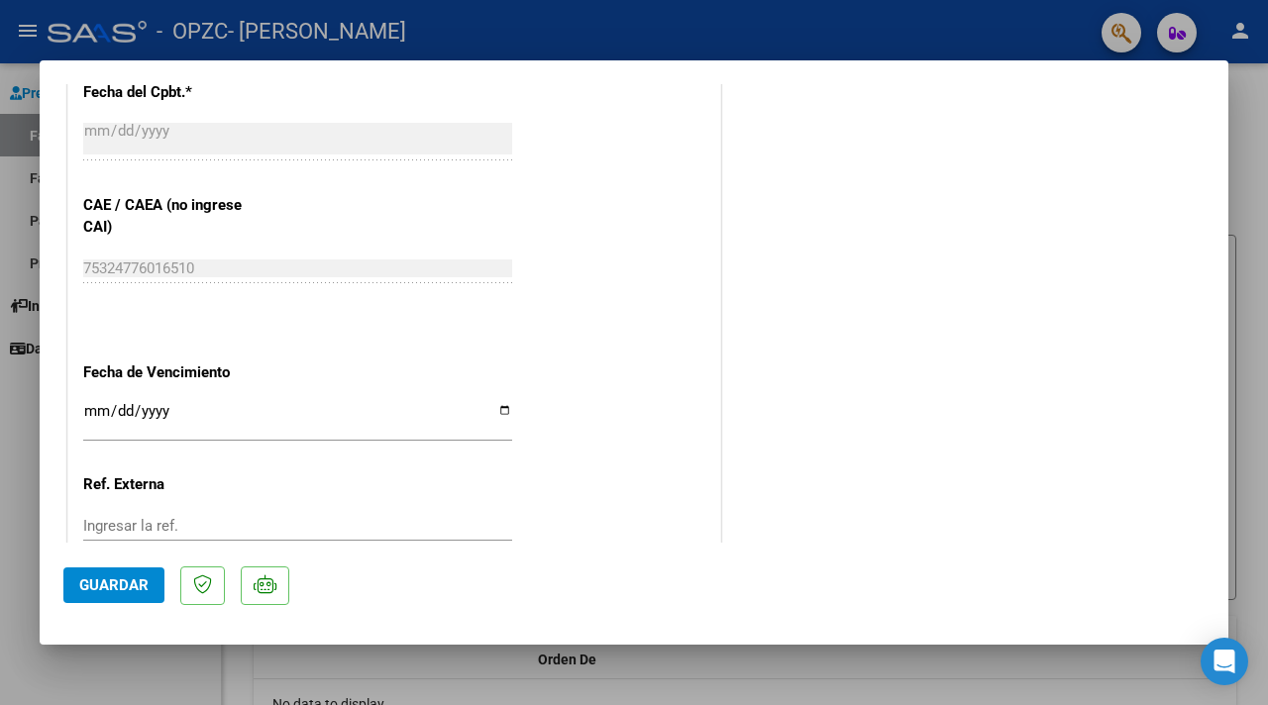
scroll to position [1333, 0]
